Goal: Transaction & Acquisition: Purchase product/service

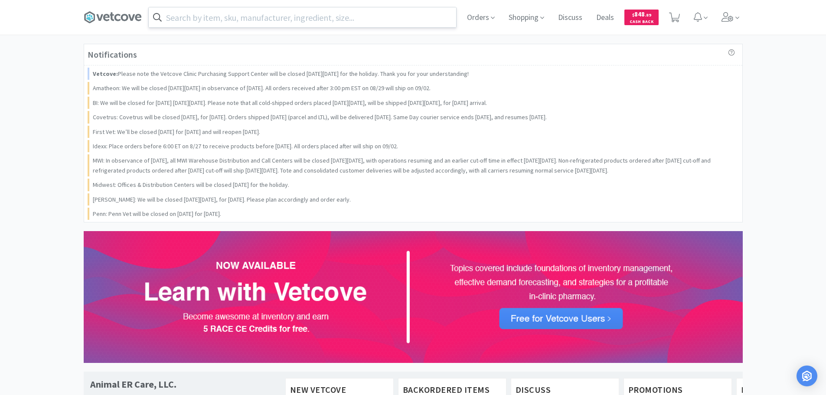
click at [303, 16] on input "text" at bounding box center [302, 17] width 307 height 20
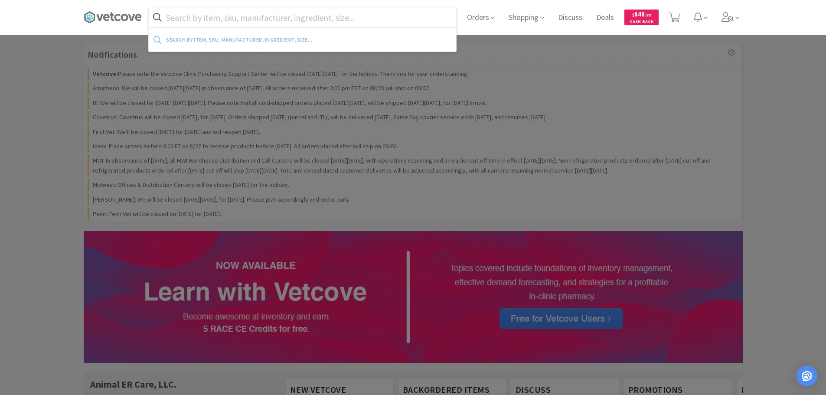
paste input "080661"
type input "080661"
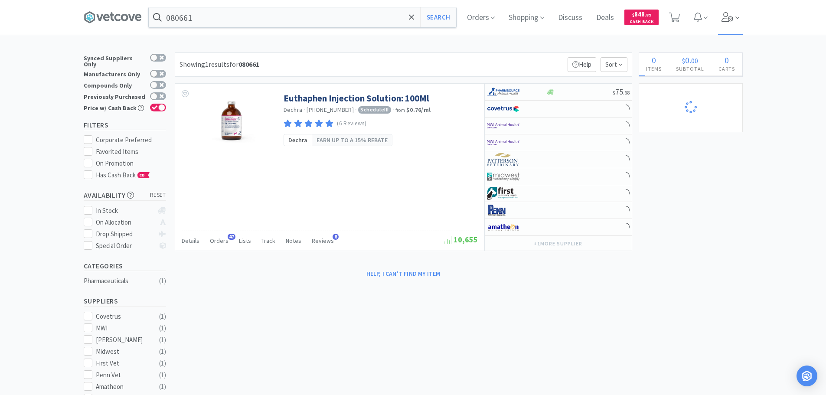
click at [729, 16] on icon at bounding box center [727, 17] width 12 height 10
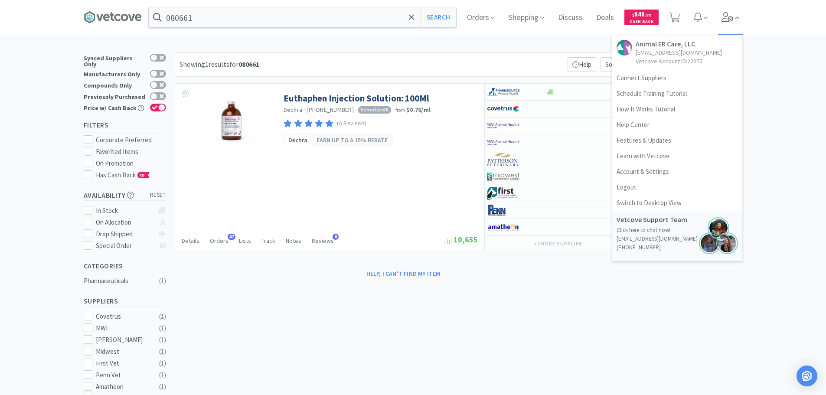
click at [729, 16] on icon at bounding box center [727, 17] width 12 height 10
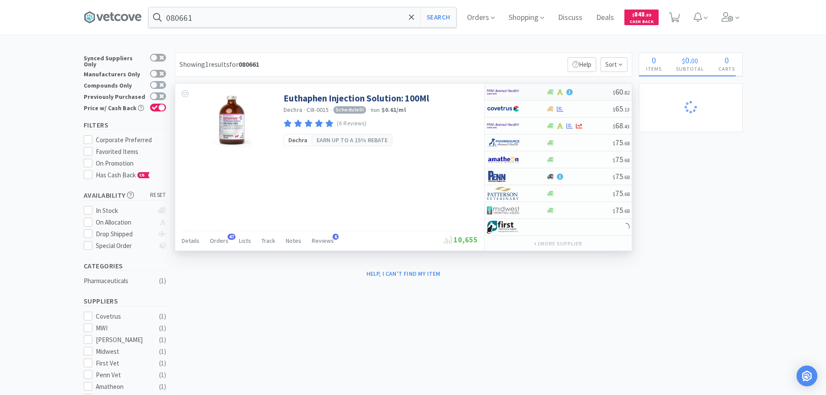
click at [593, 94] on div at bounding box center [579, 92] width 66 height 7
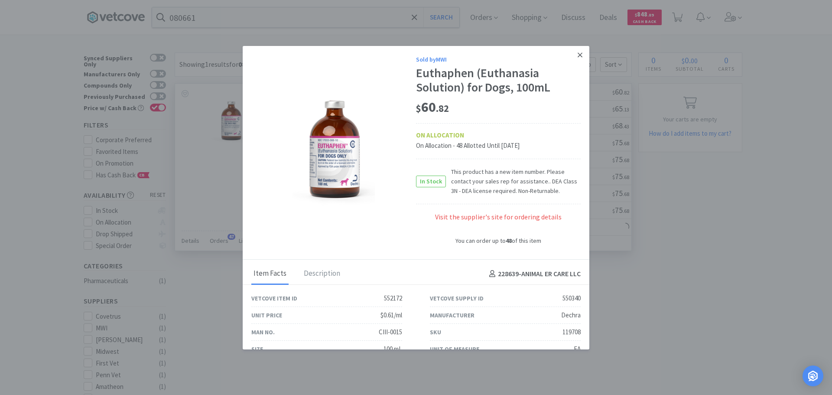
click at [578, 58] on icon at bounding box center [580, 55] width 5 height 8
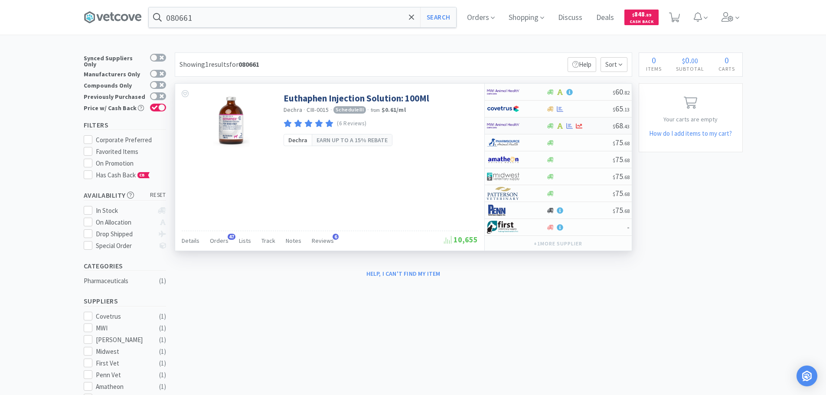
click at [590, 127] on div at bounding box center [579, 126] width 66 height 7
select select "1"
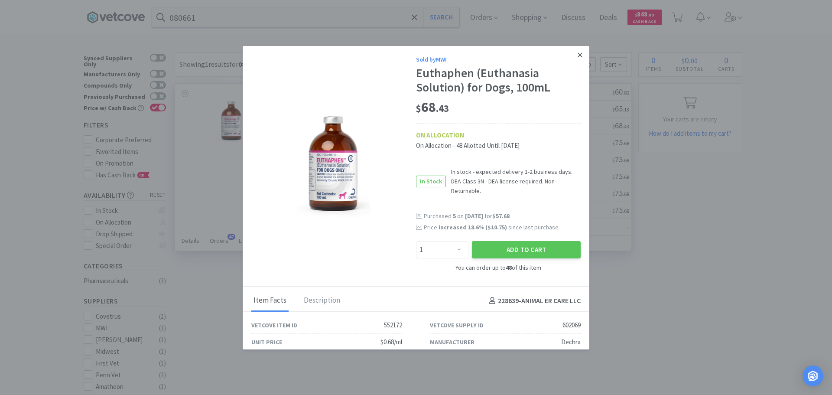
click at [578, 57] on icon at bounding box center [580, 55] width 5 height 8
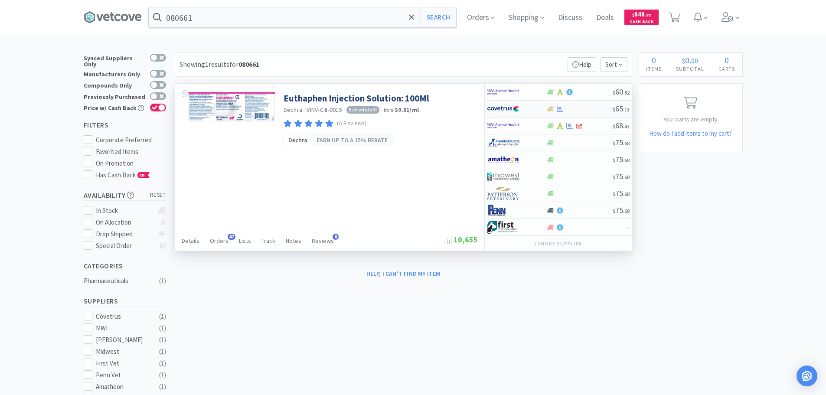
click at [591, 111] on div at bounding box center [579, 109] width 66 height 7
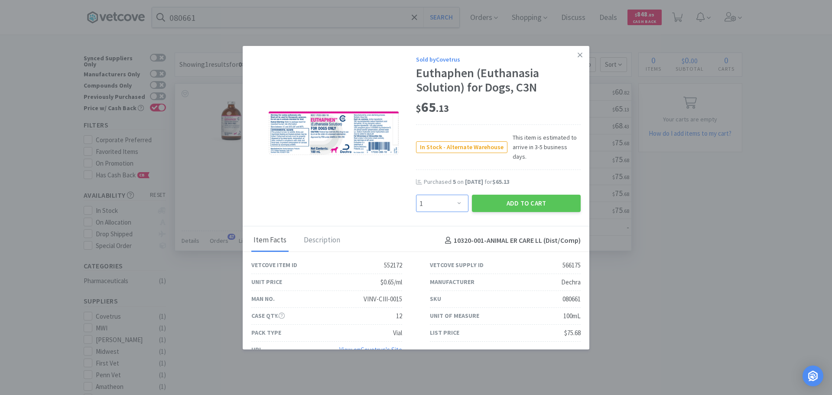
click at [452, 195] on select "Enter Quantity 1 2 3 4 5 6 7 8 9 10 11 12 13 14 15 16 17 18 19 20 Enter Quantity" at bounding box center [442, 203] width 52 height 17
select select "5"
click at [416, 195] on select "Enter Quantity 1 2 3 4 5 6 7 8 9 10 11 12 13 14 15 16 17 18 19 20 Enter Quantity" at bounding box center [442, 203] width 52 height 17
click at [487, 195] on button "Add to Cart" at bounding box center [526, 203] width 109 height 17
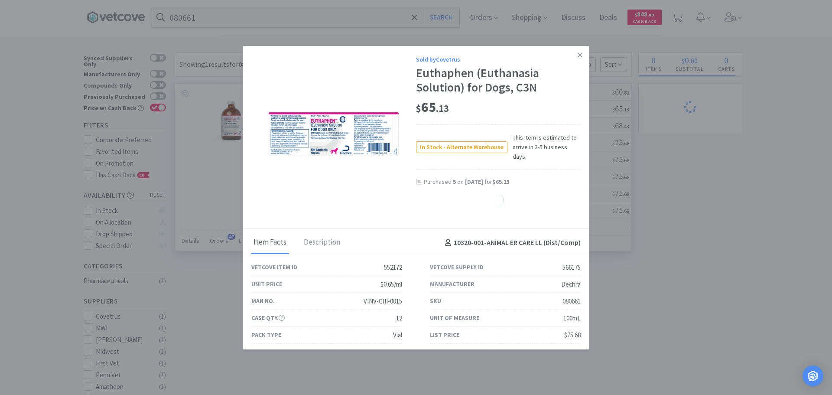
select select "5"
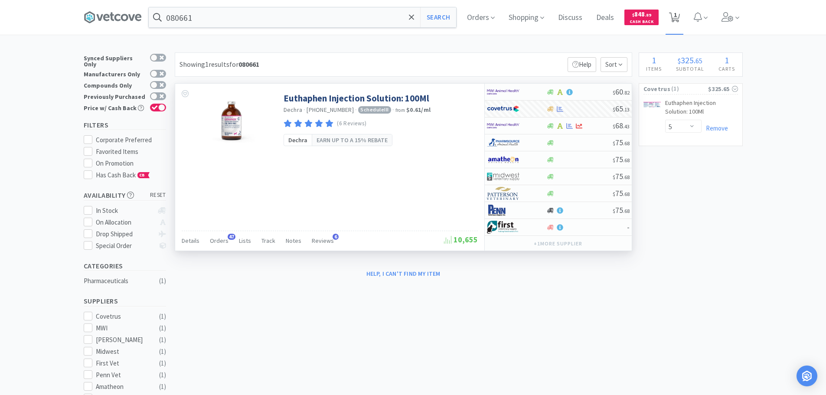
click at [675, 17] on icon at bounding box center [674, 18] width 11 height 10
select select "5"
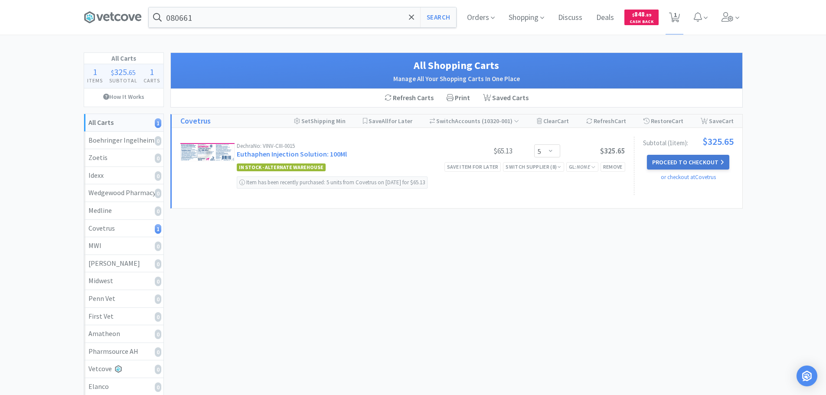
click at [703, 161] on button "Proceed to Checkout" at bounding box center [688, 162] width 82 height 15
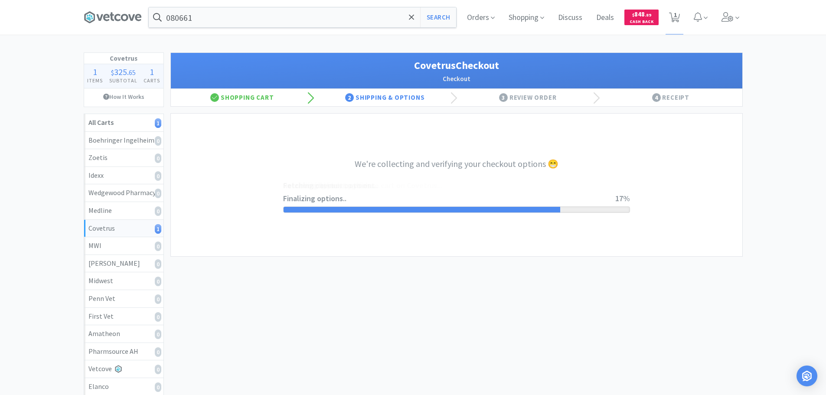
select select "ACCOUNT"
select select "cvt-standard-net"
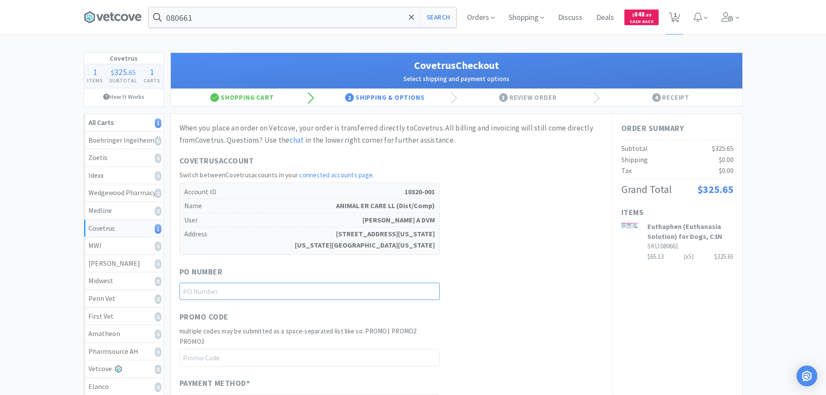
click at [355, 286] on input "text" at bounding box center [309, 291] width 260 height 17
paste input "1144993"
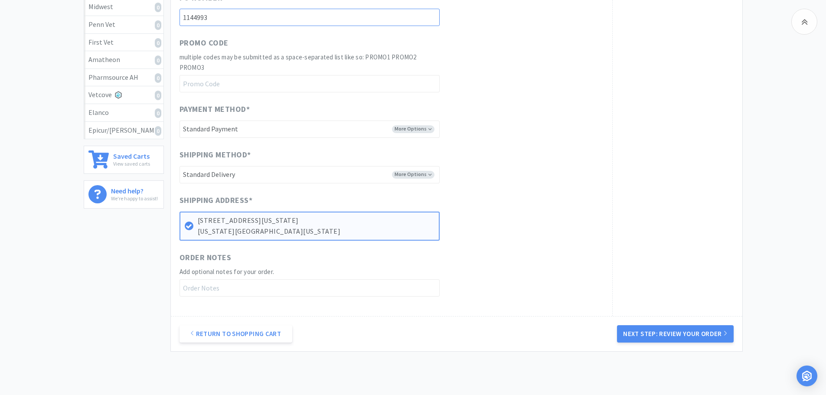
scroll to position [319, 0]
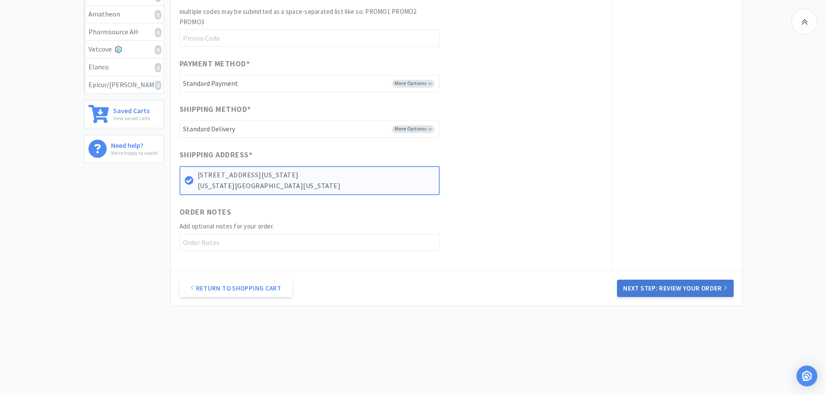
type input "1144993"
click at [678, 287] on button "Next Step: Review Your Order" at bounding box center [675, 288] width 116 height 17
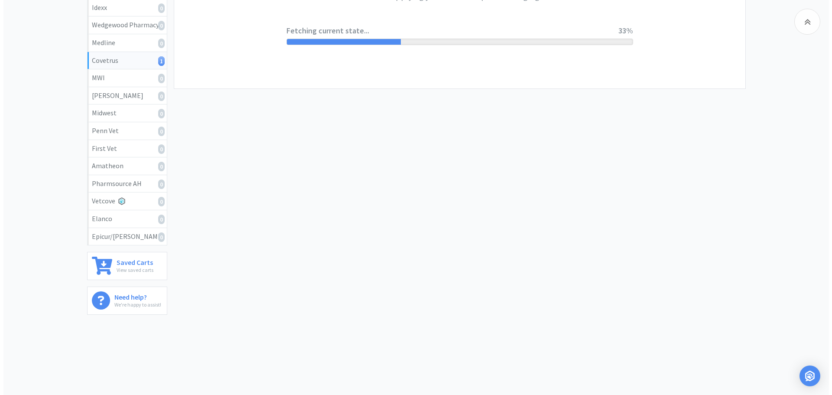
scroll to position [0, 0]
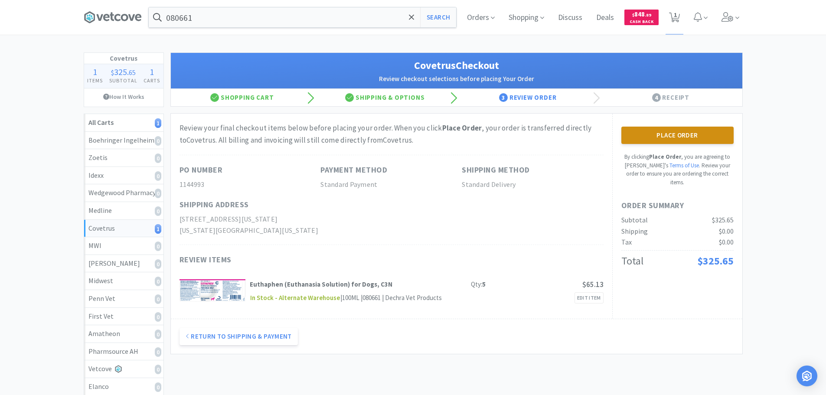
click at [704, 139] on button "Place Order" at bounding box center [677, 135] width 112 height 17
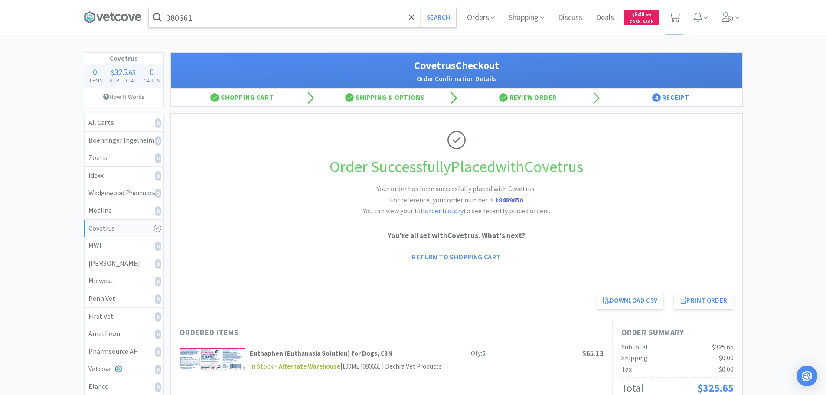
click at [300, 12] on input "080661" at bounding box center [302, 17] width 307 height 20
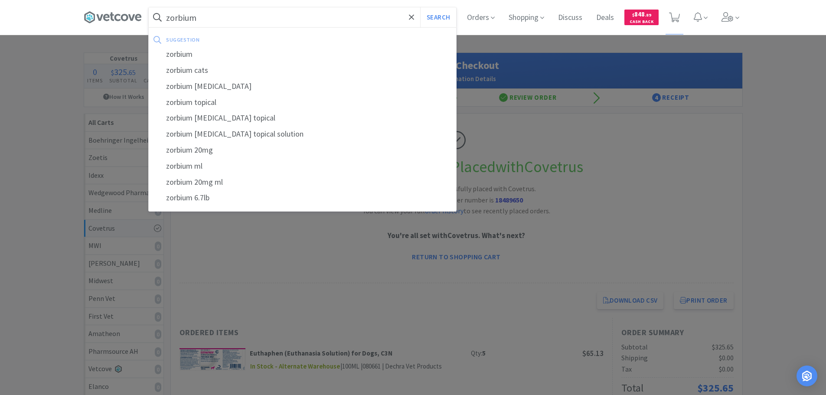
type input "zorbium"
click at [420, 7] on button "Search" at bounding box center [438, 17] width 36 height 20
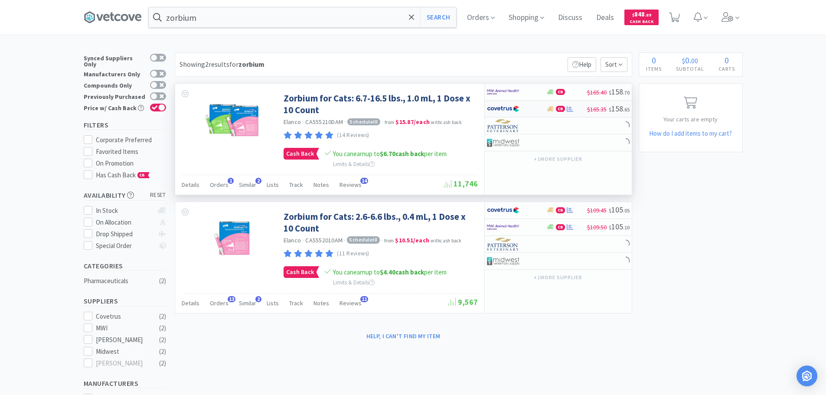
click at [536, 109] on div at bounding box center [516, 108] width 59 height 15
select select "1"
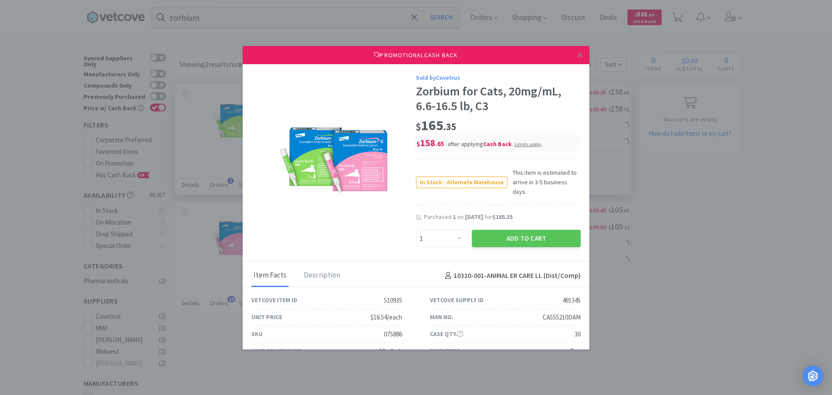
scroll to position [26, 0]
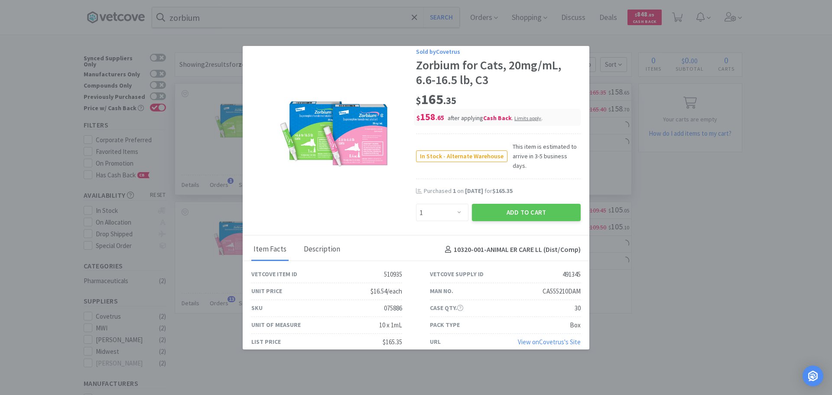
click at [332, 239] on div "Description" at bounding box center [322, 250] width 41 height 22
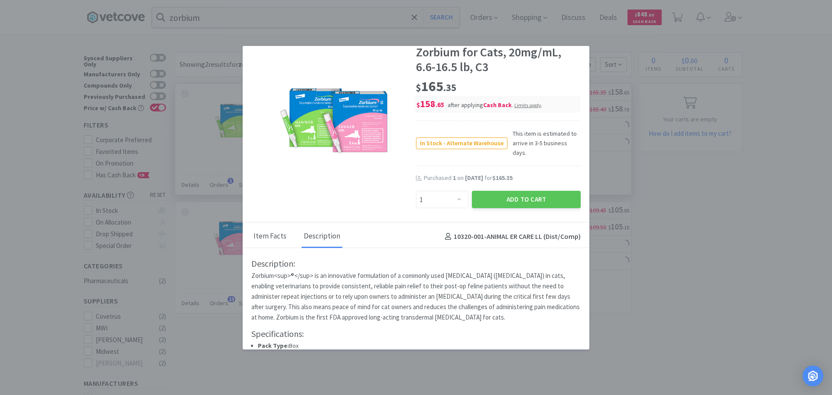
click at [271, 226] on div "Item Facts" at bounding box center [269, 237] width 37 height 22
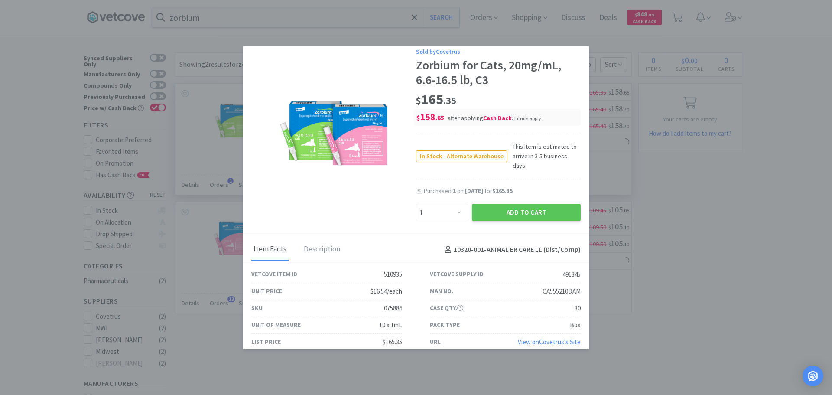
click at [534, 338] on link "View on Covetrus 's Site" at bounding box center [549, 342] width 63 height 8
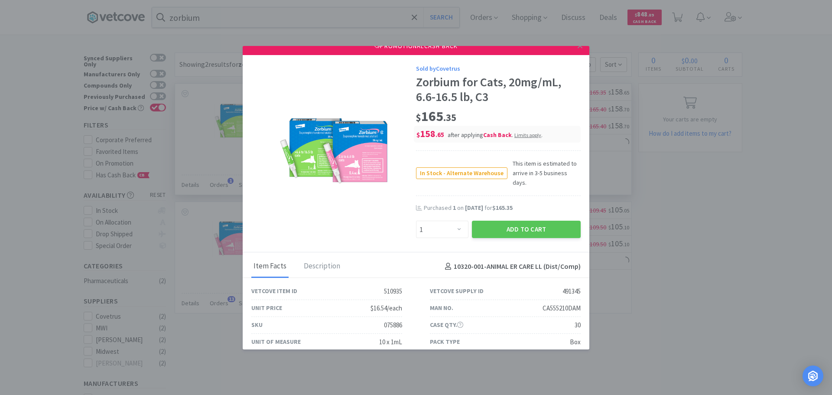
scroll to position [0, 0]
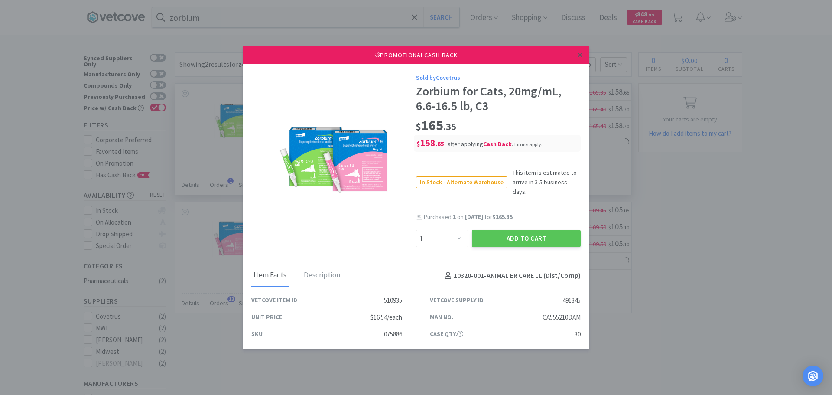
click at [578, 55] on icon at bounding box center [580, 55] width 5 height 8
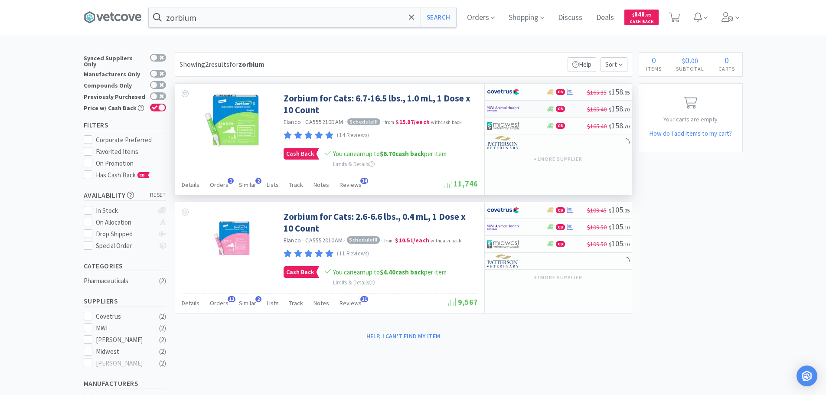
click at [531, 109] on div at bounding box center [511, 108] width 48 height 15
select select "1"
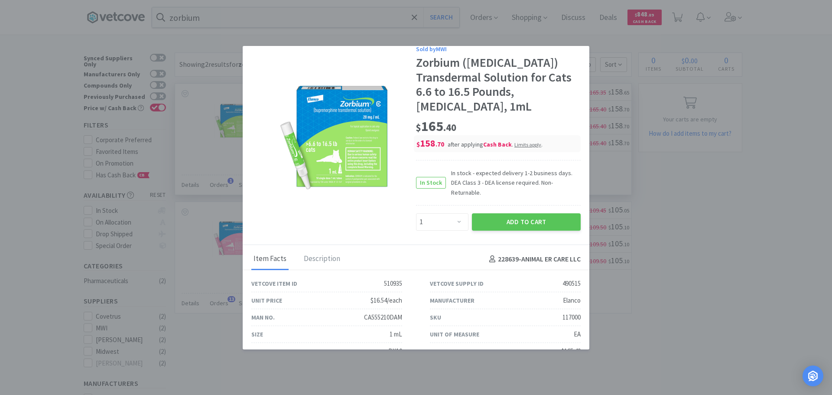
scroll to position [55, 0]
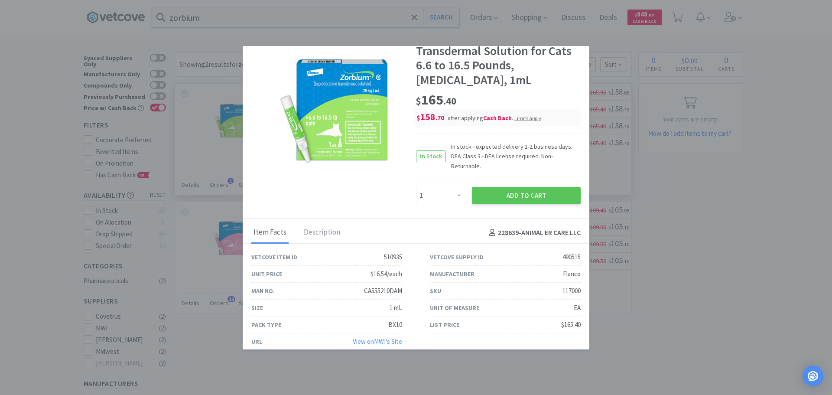
click at [378, 337] on link "View on MWI 's Site" at bounding box center [377, 341] width 49 height 8
